Goal: Task Accomplishment & Management: Manage account settings

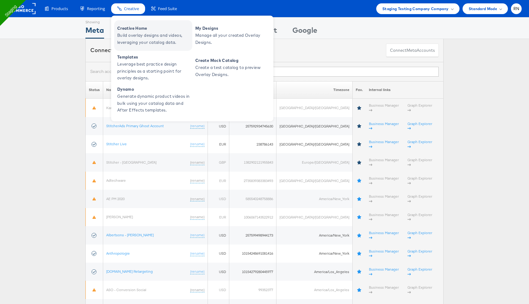
click at [136, 35] on span "Build overlay designs and videos, leveraging your catalog data." at bounding box center [153, 39] width 73 height 14
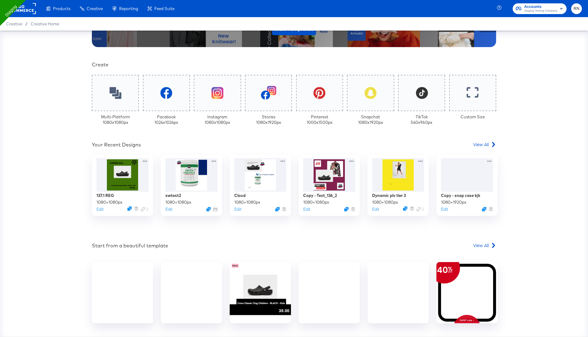
scroll to position [141, 0]
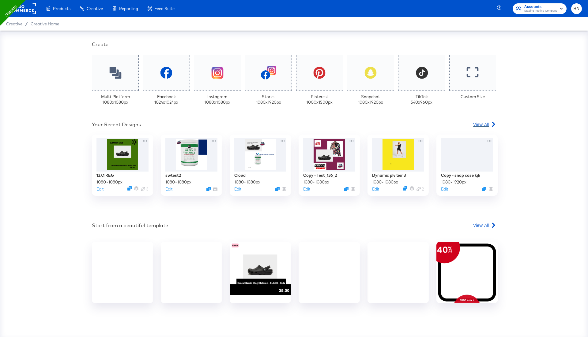
click at [480, 126] on span "View All" at bounding box center [481, 124] width 16 height 6
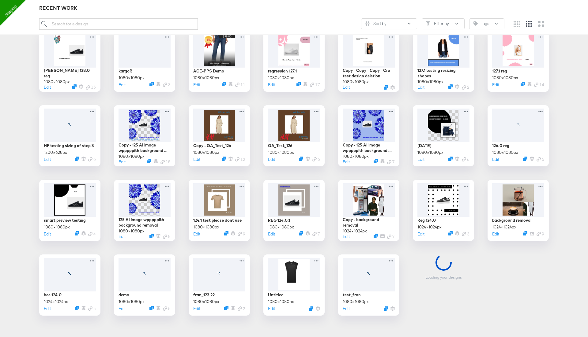
scroll to position [635, 0]
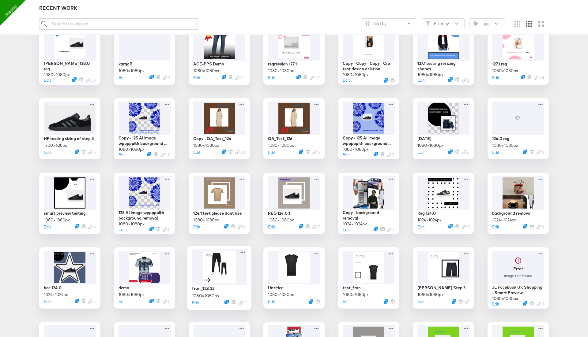
click at [218, 269] on div at bounding box center [219, 268] width 55 height 36
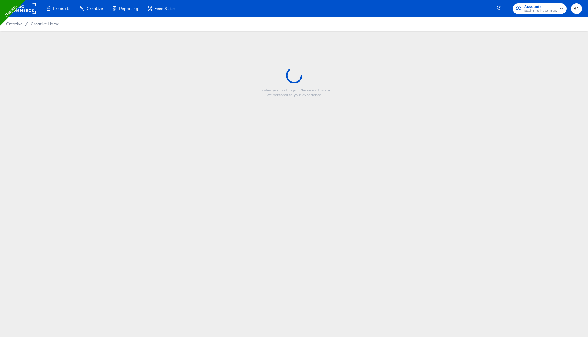
type input "fran_123.22"
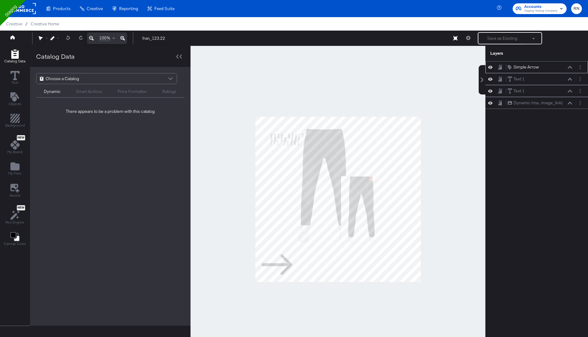
click at [520, 69] on div "Simple Arrow" at bounding box center [526, 67] width 25 height 6
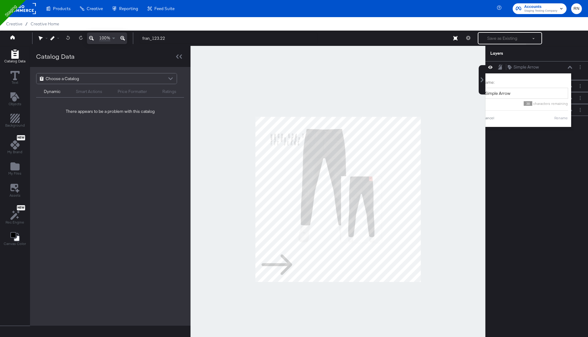
click at [533, 150] on div "Simple Arrow Simple Arrow Name: Simple Arrow 38 characters remaining Cancel Ren…" at bounding box center [536, 202] width 103 height 282
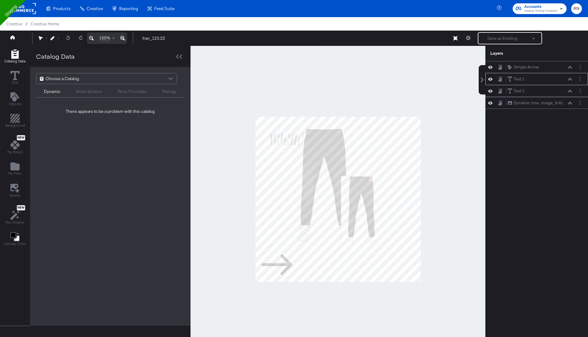
click at [570, 83] on div "Text 1 Text 1" at bounding box center [536, 79] width 103 height 12
click at [490, 66] on icon at bounding box center [490, 67] width 4 height 5
click at [490, 66] on icon at bounding box center [490, 68] width 4 height 4
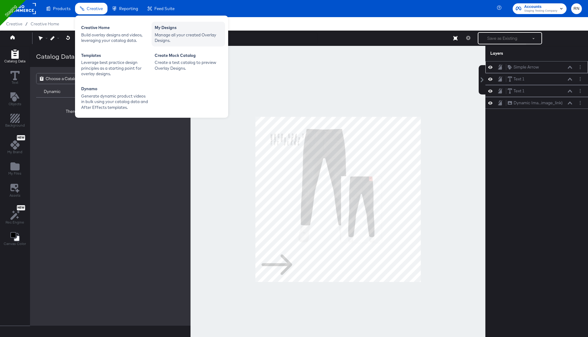
click at [167, 38] on div "Manage all your created Overlay Designs." at bounding box center [188, 37] width 67 height 11
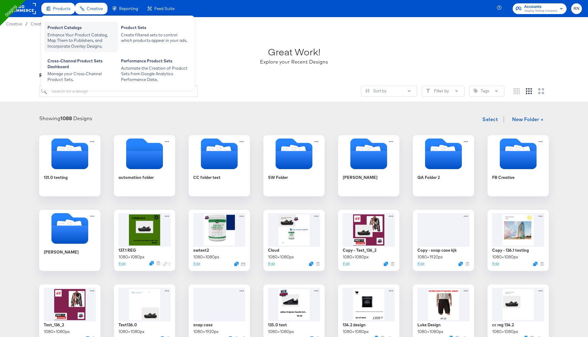
click at [65, 37] on div "Enhance Your Product Catalog, Map Them to Publishers, and Incorporate Overlay D…" at bounding box center [80, 40] width 67 height 17
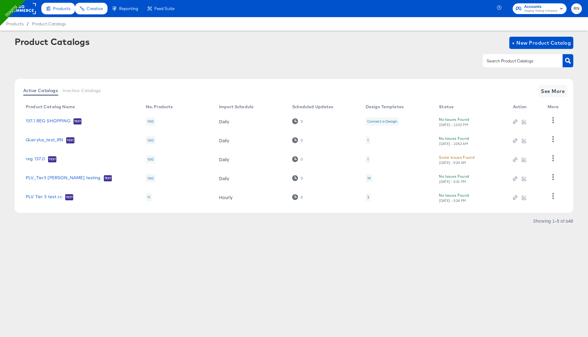
click at [527, 62] on input "text" at bounding box center [517, 61] width 65 height 7
type input "mainline"
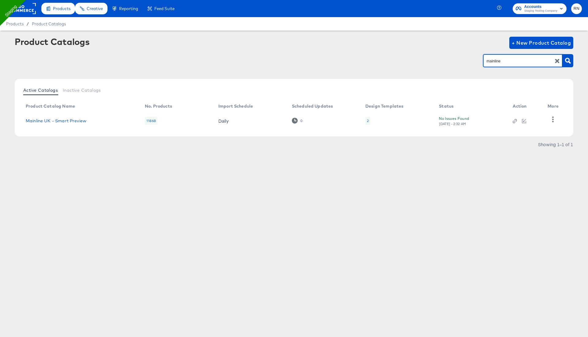
drag, startPoint x: 502, startPoint y: 62, endPoint x: 459, endPoint y: 62, distance: 42.3
click at [460, 62] on div "mainline" at bounding box center [294, 61] width 559 height 14
click at [26, 3] on div at bounding box center [22, 8] width 28 height 17
click at [26, 7] on rect at bounding box center [22, 8] width 28 height 11
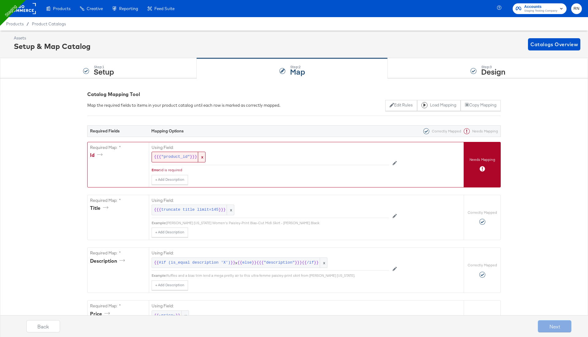
scroll to position [1149, 0]
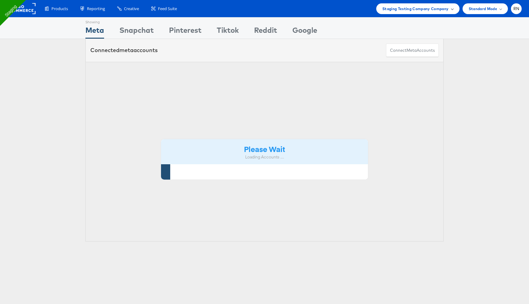
click at [437, 11] on span "Staging Testing Company Company" at bounding box center [416, 9] width 66 height 6
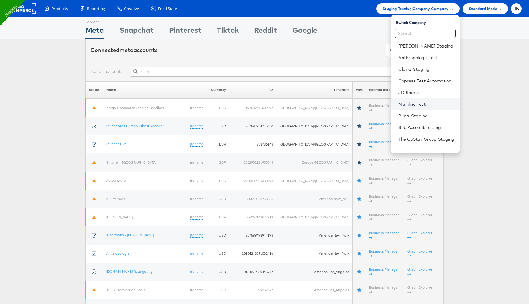
click at [413, 104] on link "Mainline Test" at bounding box center [426, 104] width 56 height 6
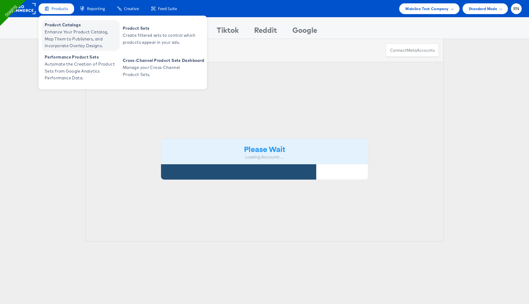
click at [64, 31] on span "Enhance Your Product Catalog, Map Them to Publishers, and Incorporate Overlay D…" at bounding box center [81, 38] width 73 height 21
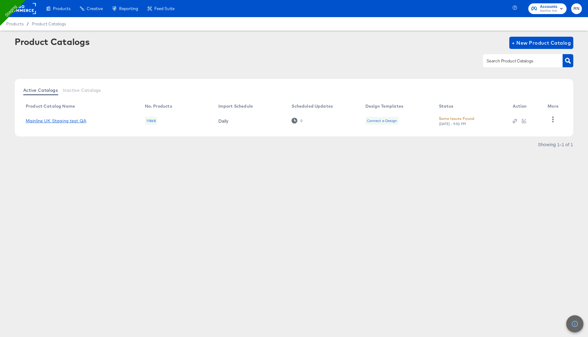
click at [68, 120] on link "Mainline UK Staging test QA" at bounding box center [56, 121] width 61 height 5
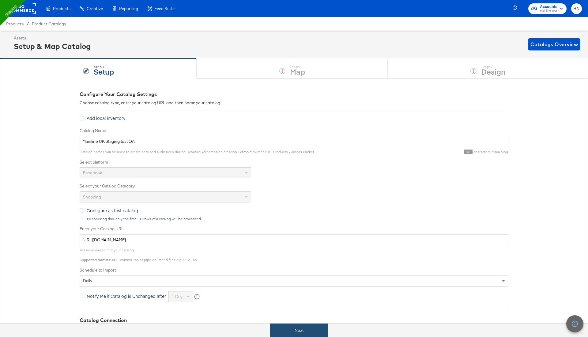
click at [299, 332] on button "Next" at bounding box center [299, 331] width 58 height 14
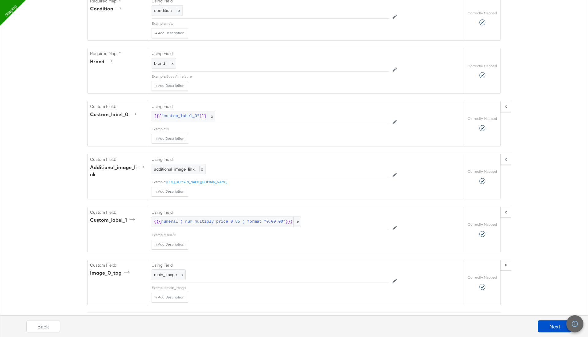
scroll to position [578, 0]
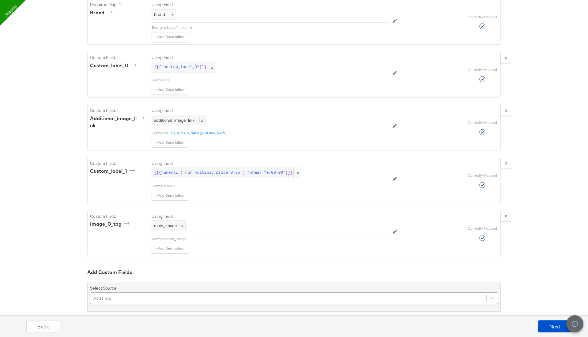
click at [144, 293] on div "Add Field" at bounding box center [294, 299] width 408 height 12
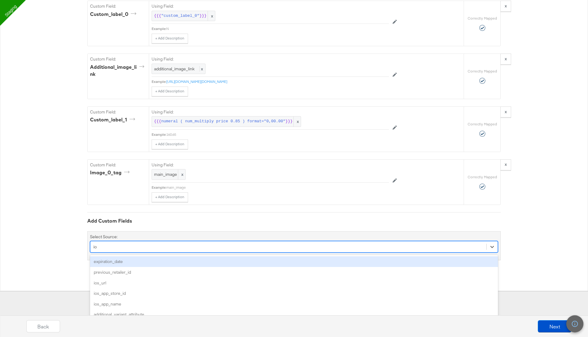
type input "ios"
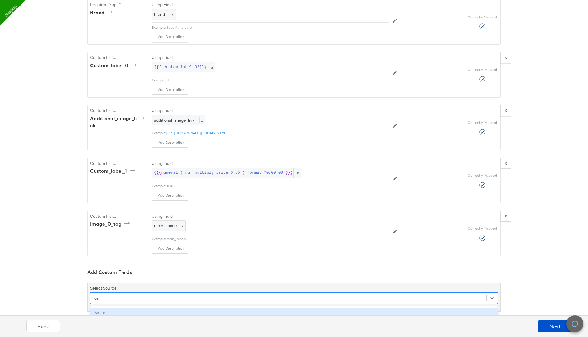
click at [122, 308] on div "ios_url" at bounding box center [294, 313] width 408 height 11
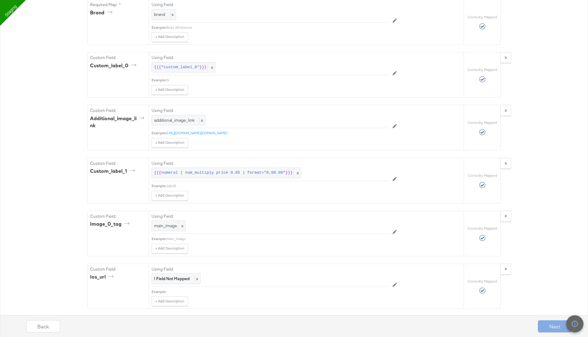
scroll to position [629, 0]
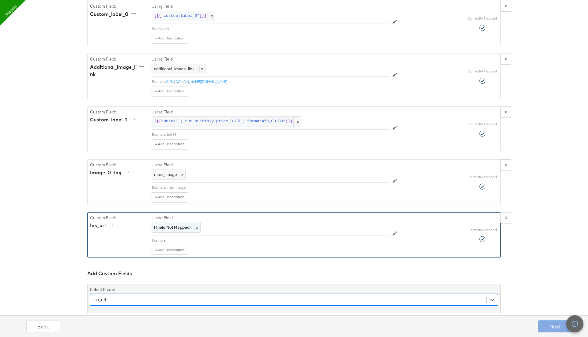
click at [195, 225] on span "x" at bounding box center [196, 228] width 4 height 6
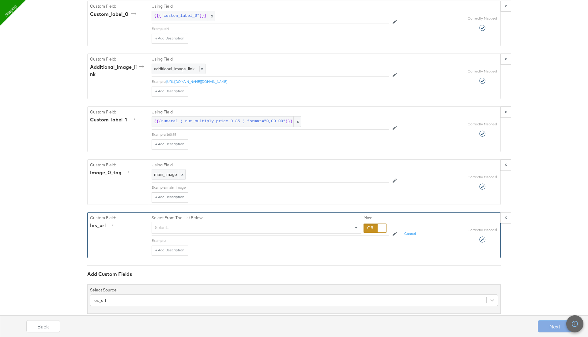
click at [195, 223] on div "Select..." at bounding box center [256, 228] width 209 height 10
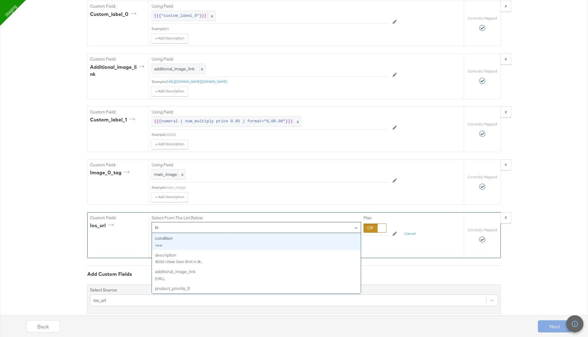
type input "i"
click at [130, 226] on div "Custom Field: ios_url" at bounding box center [118, 235] width 61 height 45
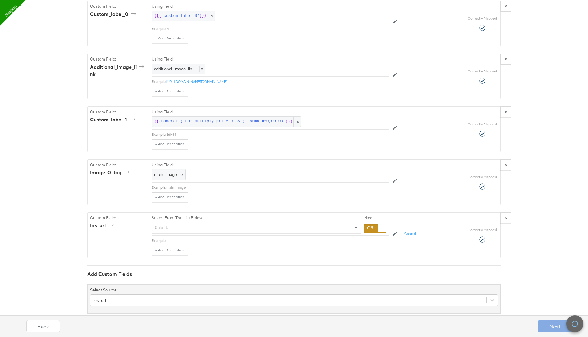
drag, startPoint x: 169, startPoint y: 230, endPoint x: 219, endPoint y: 231, distance: 49.9
click at [220, 239] on div "Example:" at bounding box center [270, 241] width 237 height 5
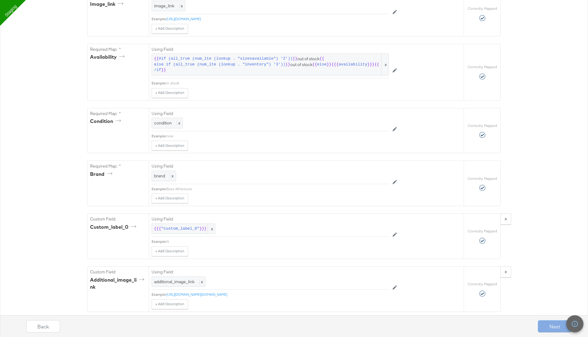
scroll to position [377, 0]
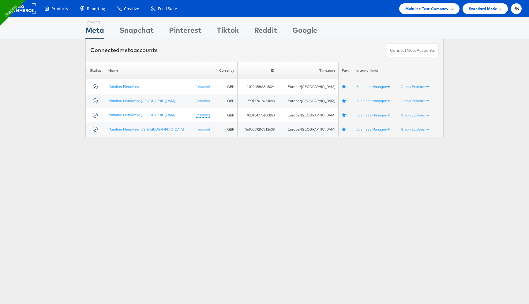
click at [420, 10] on span "Mainline Test Company" at bounding box center [426, 9] width 43 height 6
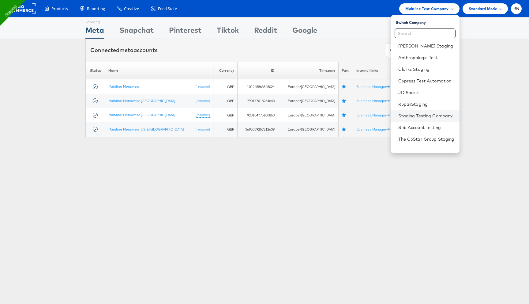
click at [404, 112] on li "Staging Testing Company" at bounding box center [425, 116] width 68 height 12
